Goal: Information Seeking & Learning: Learn about a topic

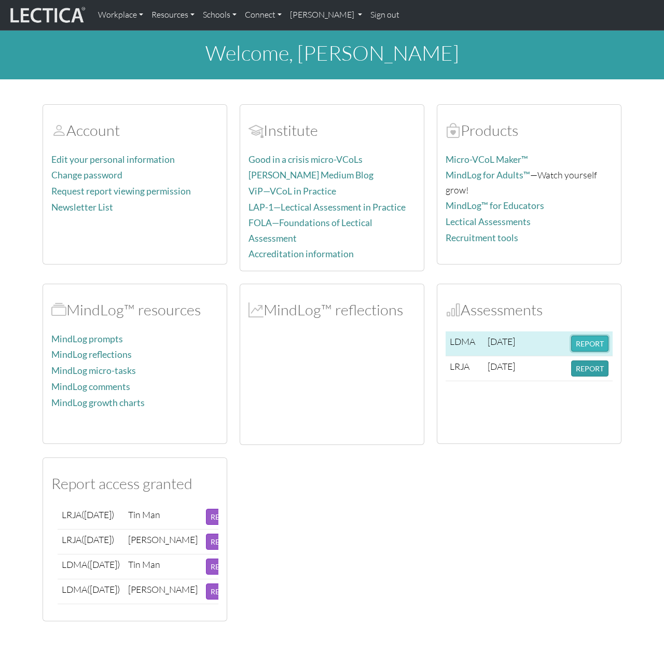
click at [584, 337] on button "REPORT" at bounding box center [589, 344] width 37 height 16
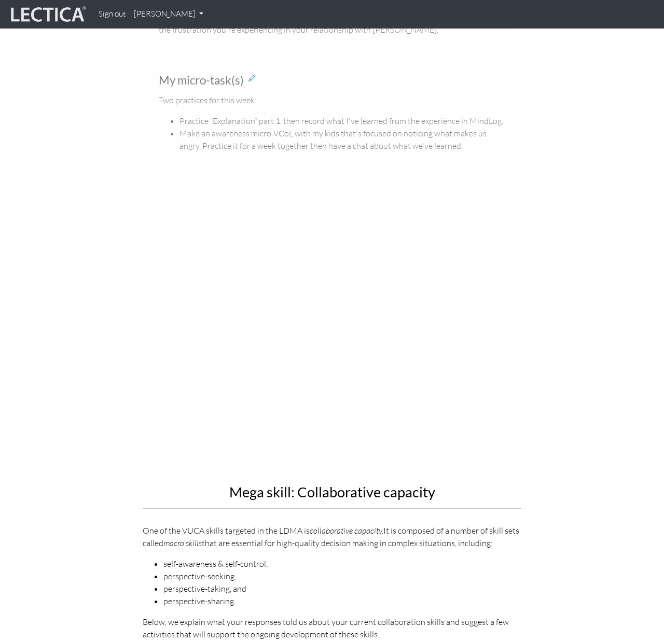
scroll to position [487, 0]
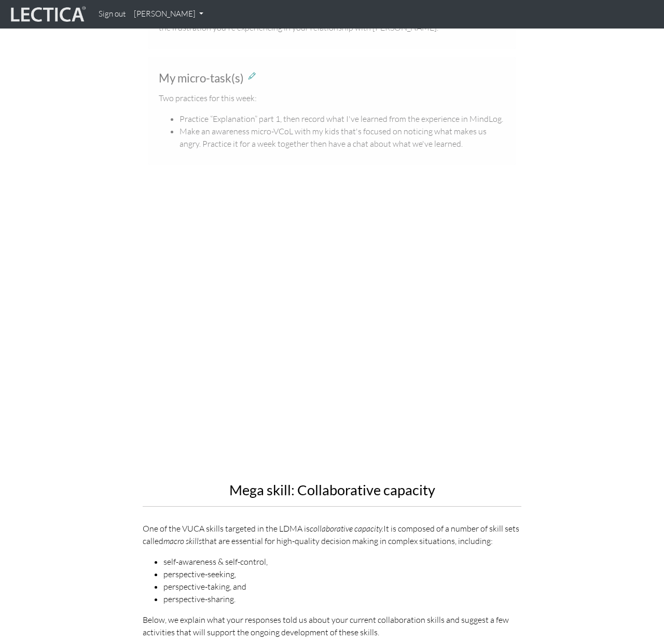
click at [68, 217] on div "Mega skill: Collaborative capacity One of the VUCA skills targeted in the LDMA …" at bounding box center [332, 422] width 592 height 449
click at [49, 216] on div "Mega skill: Collaborative capacity One of the VUCA skills targeted in the LDMA …" at bounding box center [332, 422] width 592 height 449
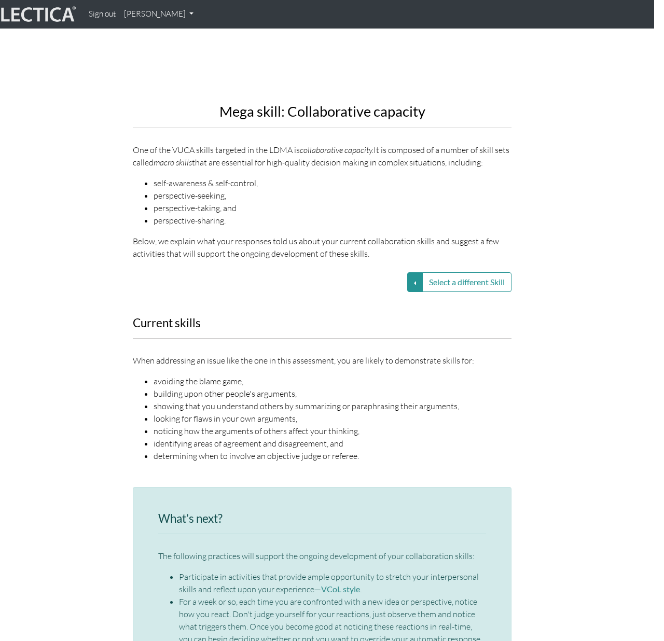
scroll to position [864, 10]
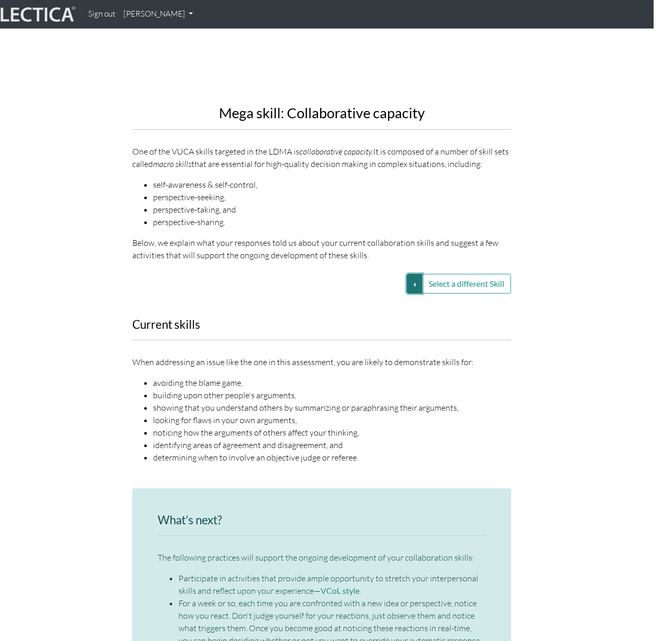
click at [411, 287] on button "Select a different Skill" at bounding box center [415, 284] width 16 height 20
click at [374, 311] on link "VUCA—Perspective coordination" at bounding box center [340, 309] width 111 height 12
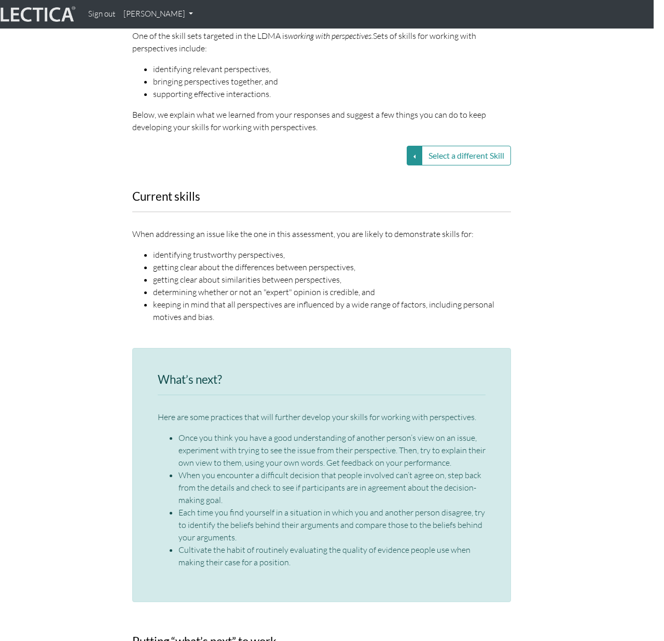
scroll to position [979, 10]
click at [415, 155] on button "Select a different Skill" at bounding box center [415, 156] width 16 height 20
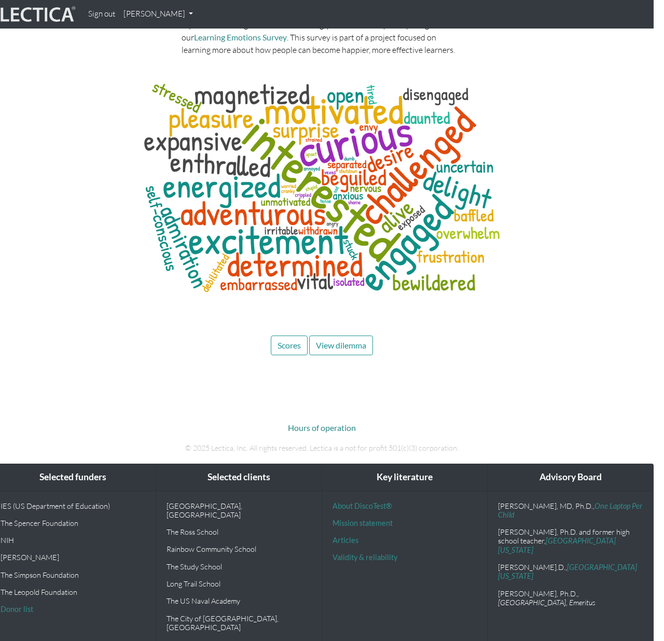
scroll to position [3429, 10]
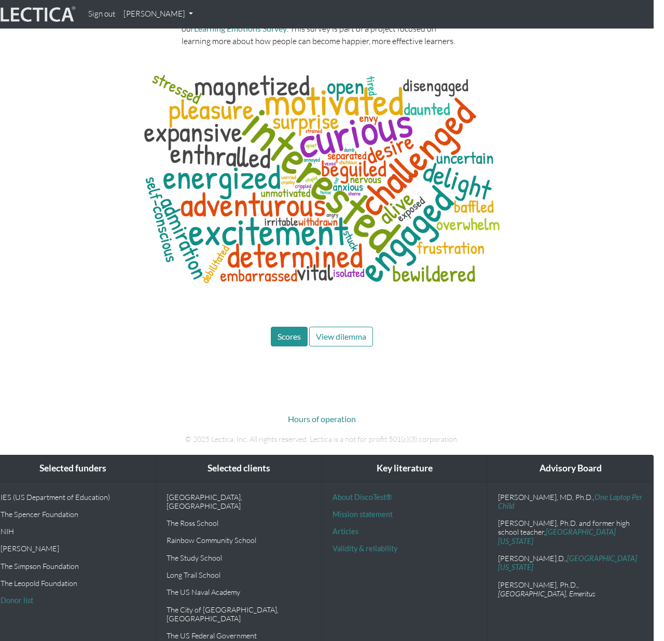
click at [284, 341] on span "Scores" at bounding box center [289, 337] width 23 height 10
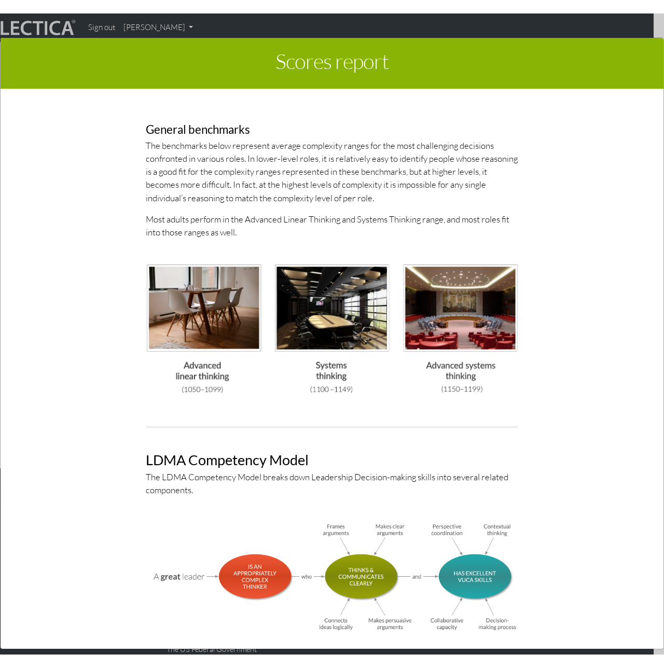
scroll to position [3402, 10]
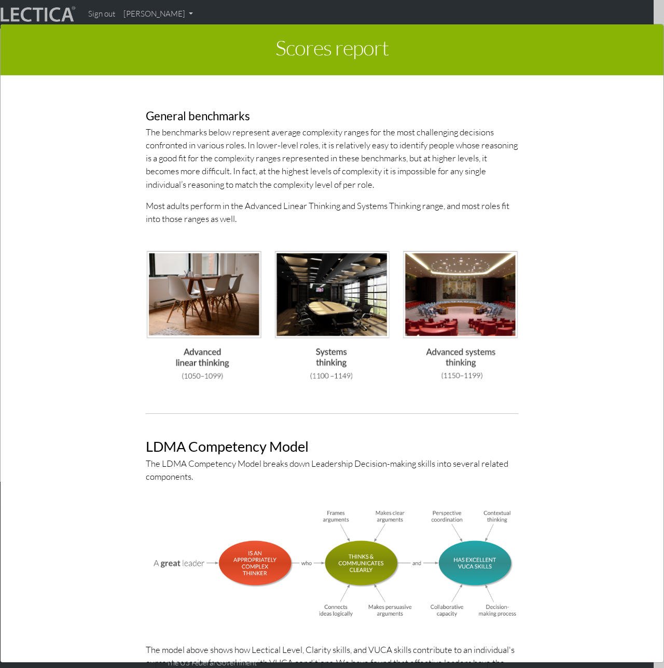
click at [75, 273] on div "General benchmarks The benchmarks below represent average complexity ranges for…" at bounding box center [332, 245] width 582 height 320
click at [57, 326] on div "General benchmarks The benchmarks below represent average complexity ranges for…" at bounding box center [332, 245] width 582 height 320
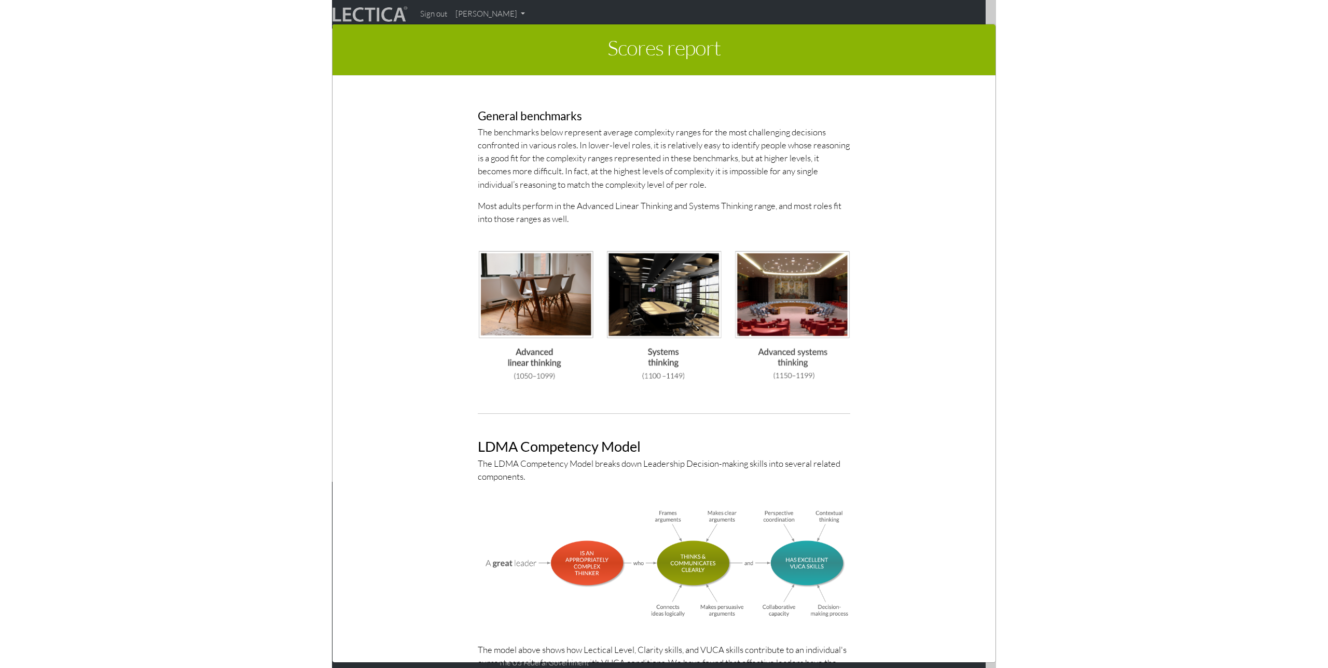
scroll to position [3098, 0]
